Goal: Information Seeking & Learning: Learn about a topic

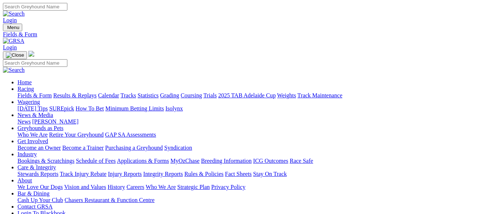
scroll to position [146, 0]
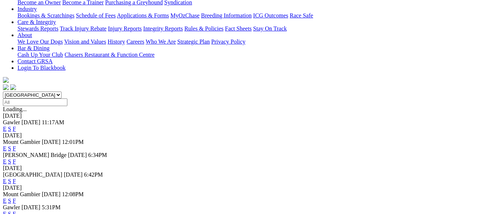
click at [16, 198] on link "F" at bounding box center [14, 201] width 3 height 6
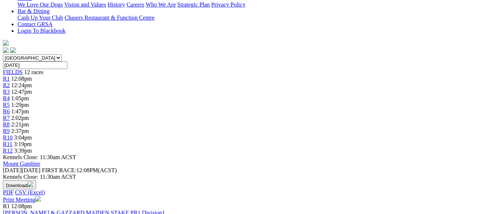
scroll to position [146, 0]
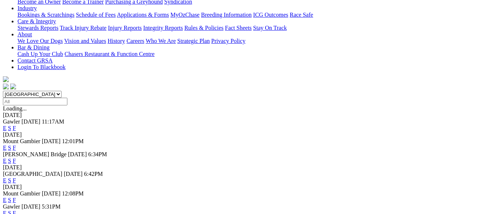
scroll to position [146, 0]
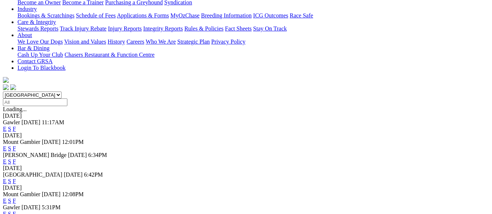
click at [16, 178] on link "F" at bounding box center [14, 181] width 3 height 6
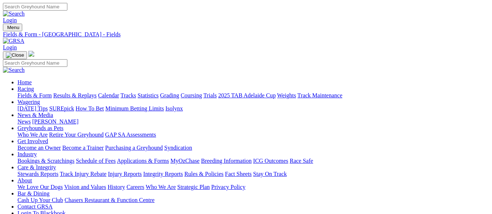
click at [21, 92] on link "Fields & Form" at bounding box center [34, 95] width 34 height 6
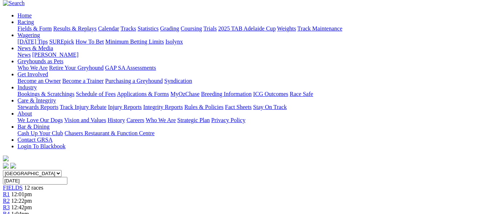
scroll to position [109, 0]
